Goal: Find specific page/section: Find specific page/section

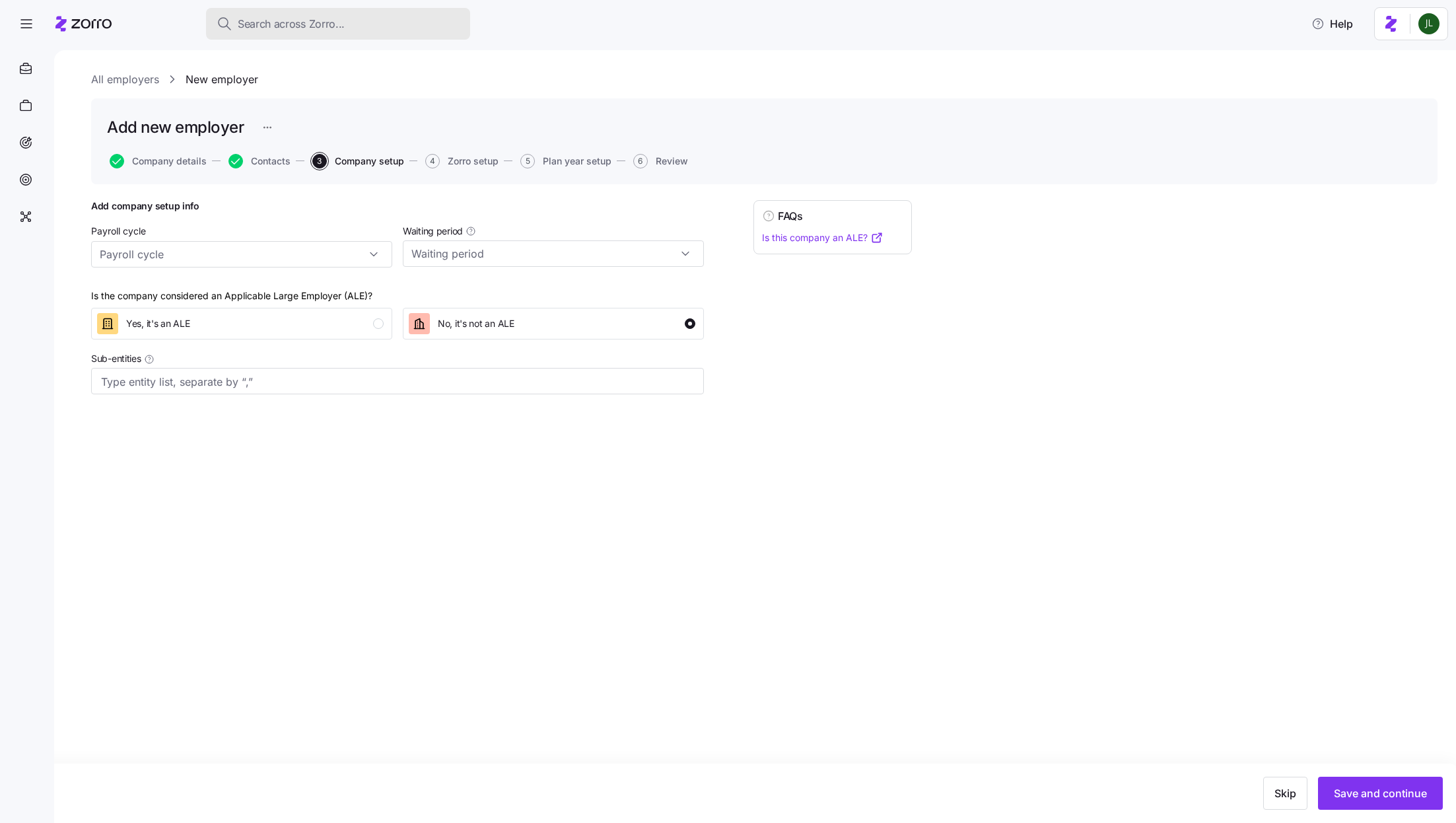
click at [287, 34] on button "Search across Zorro..." at bounding box center [338, 23] width 264 height 31
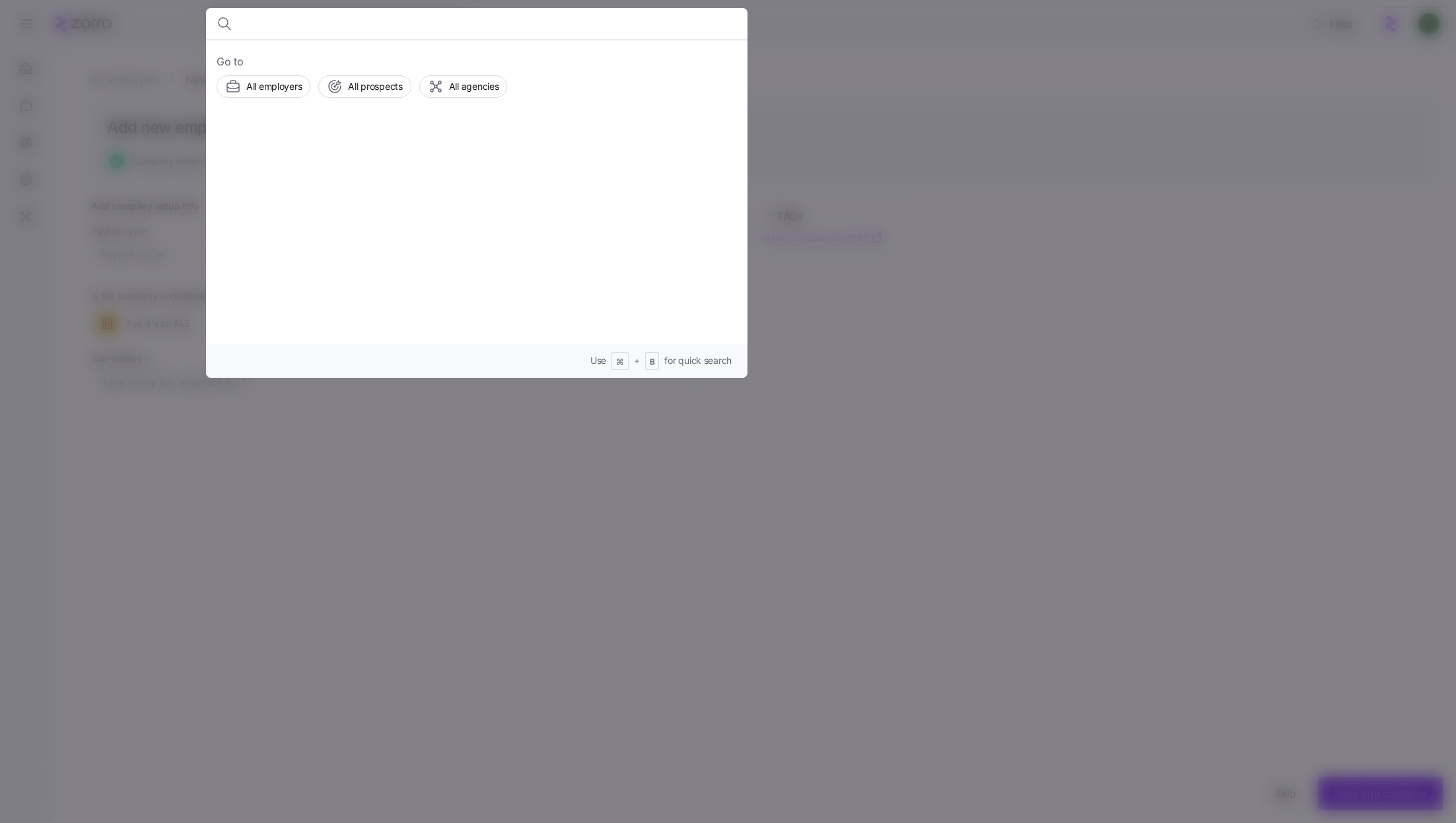
type input "d"
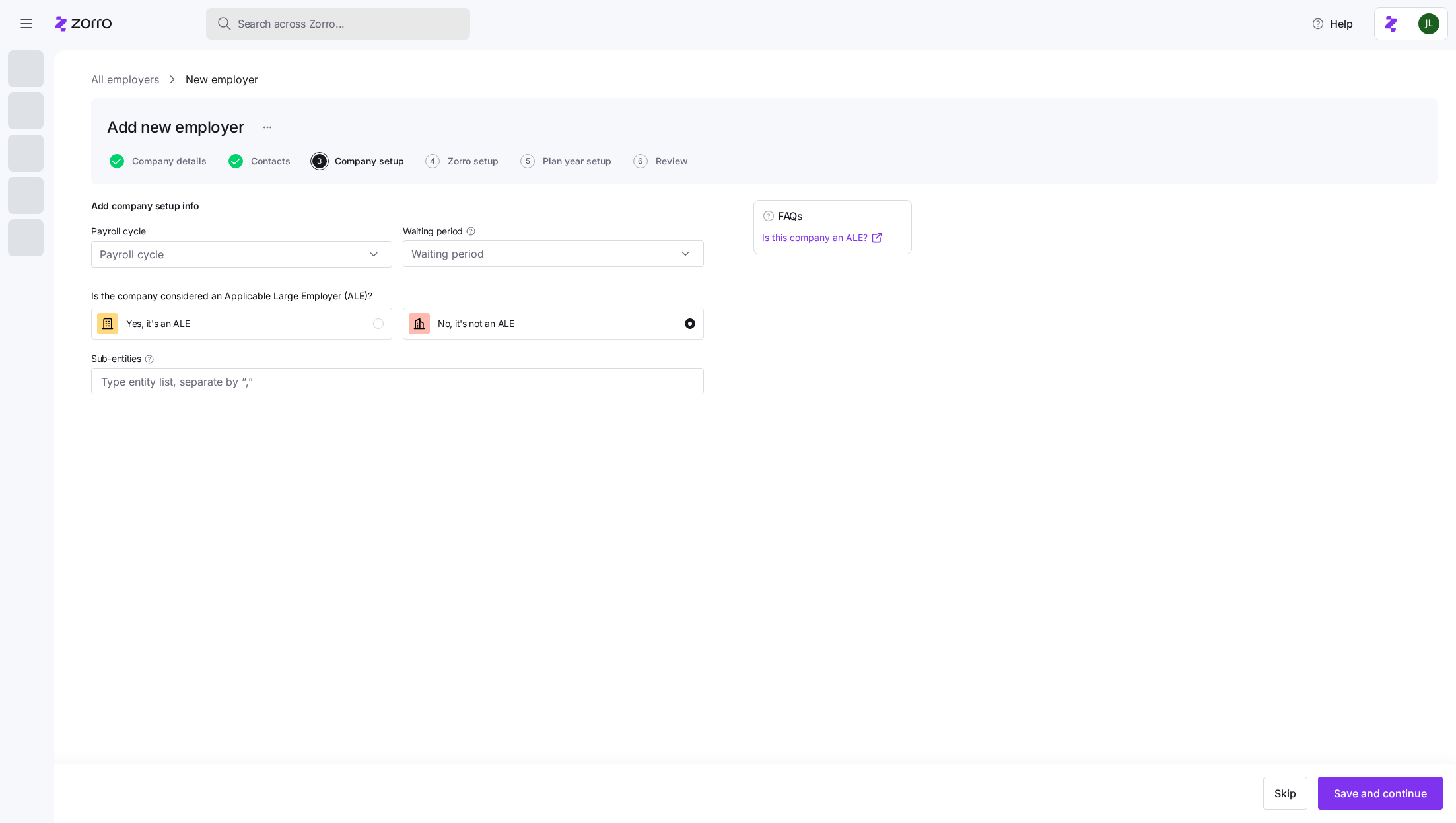
click at [312, 32] on button "Search across Zorro..." at bounding box center [338, 23] width 264 height 31
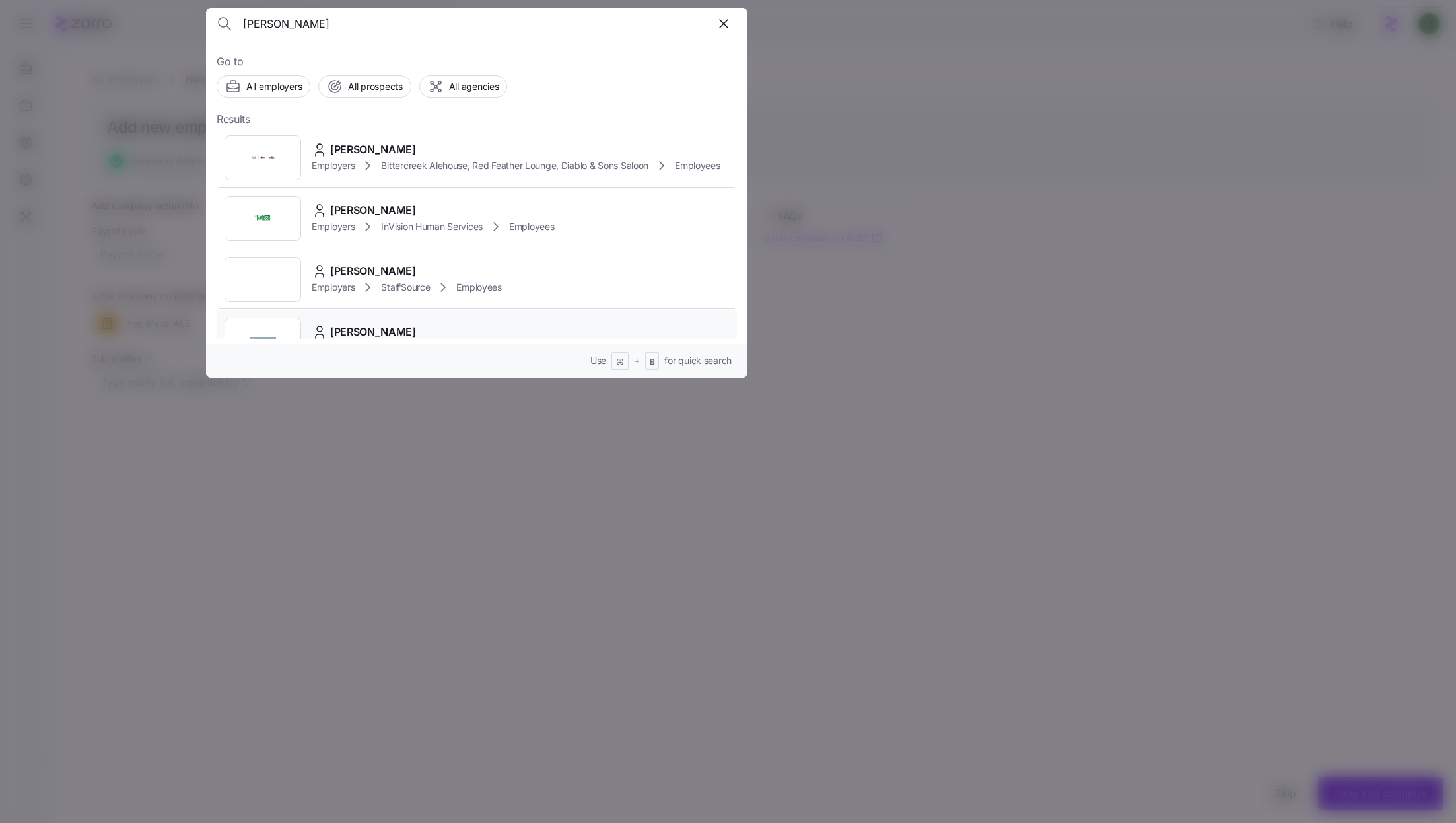
type input "[PERSON_NAME]"
click at [409, 326] on div "[PERSON_NAME]" at bounding box center [464, 332] width 306 height 17
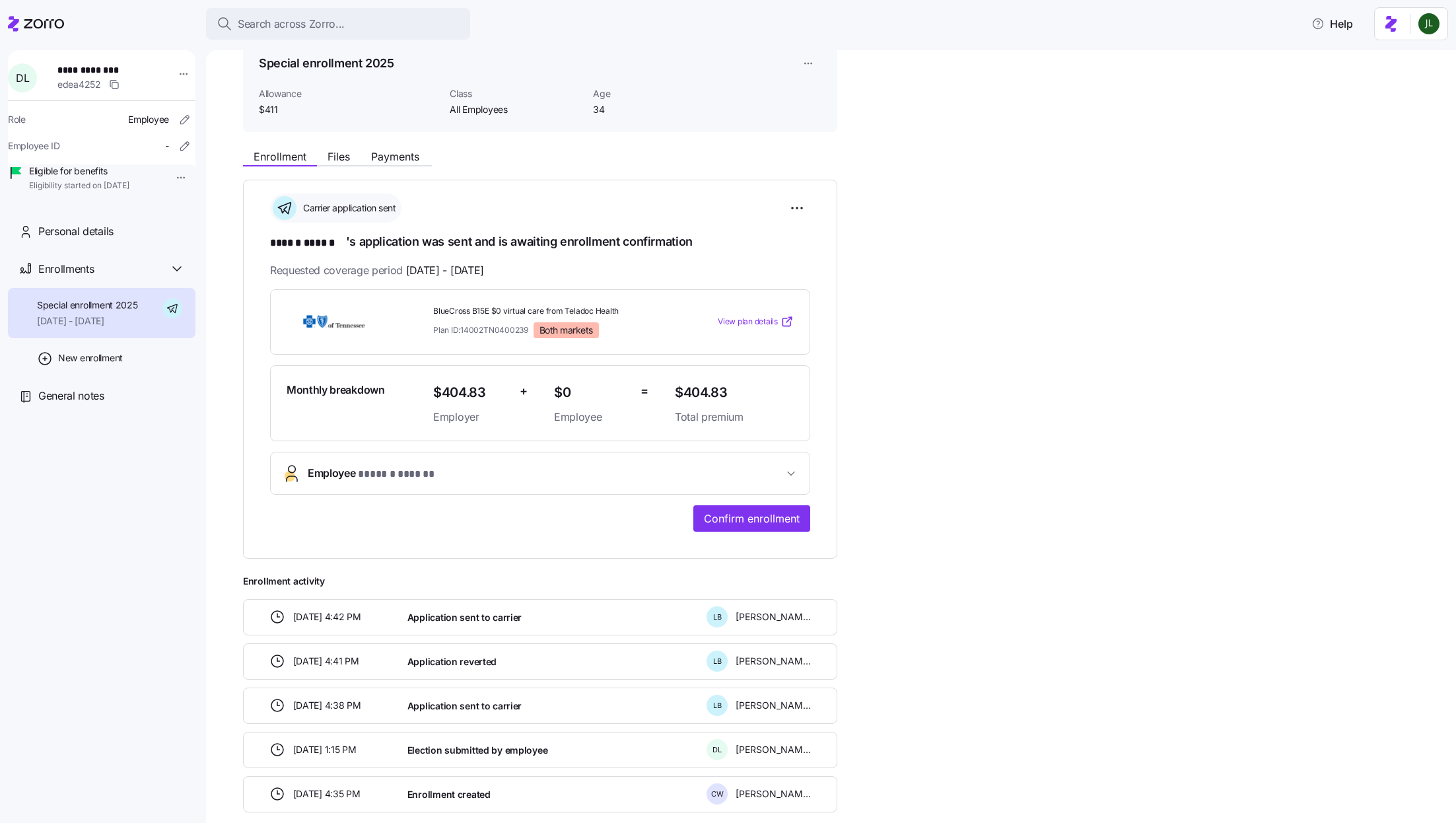
scroll to position [66, 0]
click at [413, 155] on span "Payments" at bounding box center [395, 154] width 48 height 10
